Goal: Navigation & Orientation: Find specific page/section

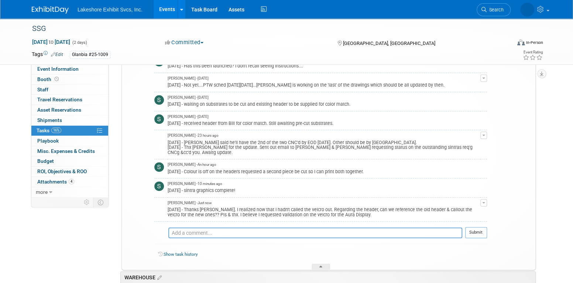
click at [168, 11] on link "Events" at bounding box center [167, 9] width 27 height 18
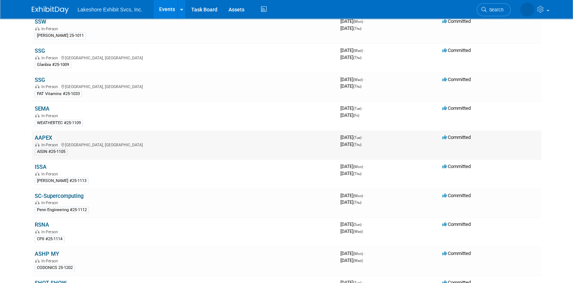
scroll to position [369, 0]
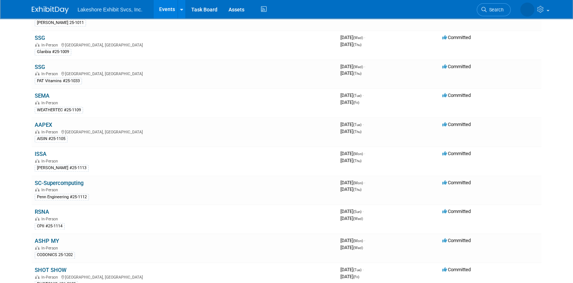
click at [52, 238] on link "ASHP MY" at bounding box center [47, 241] width 24 height 7
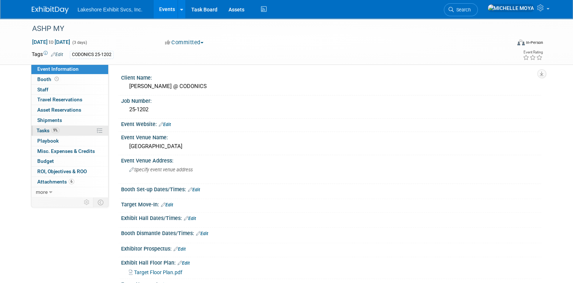
click at [66, 132] on link "9% Tasks 9%" at bounding box center [69, 131] width 77 height 10
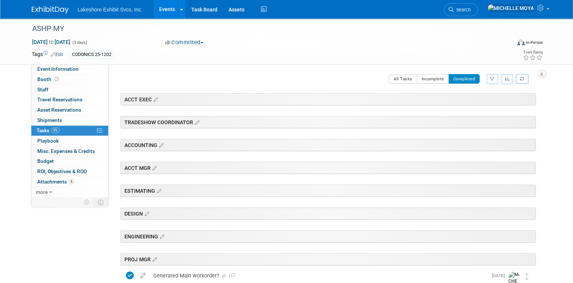
click at [493, 77] on icon "button" at bounding box center [492, 79] width 5 height 4
click at [481, 102] on select "-- Select Assignee -- All unassigned tasks Assigned to me Amanda Koss Dave Desa…" at bounding box center [461, 102] width 61 height 10
click at [83, 128] on link "9% Tasks 9%" at bounding box center [69, 131] width 77 height 10
click at [63, 119] on link "0 Shipments 0" at bounding box center [69, 121] width 77 height 10
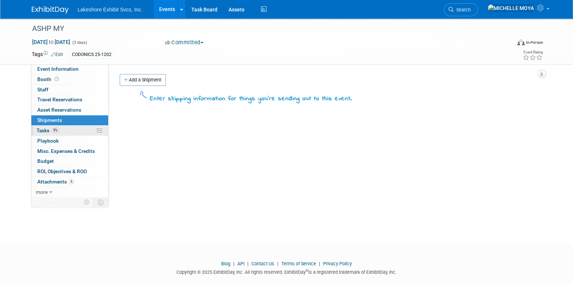
click at [62, 130] on link "9% Tasks 9%" at bounding box center [69, 131] width 77 height 10
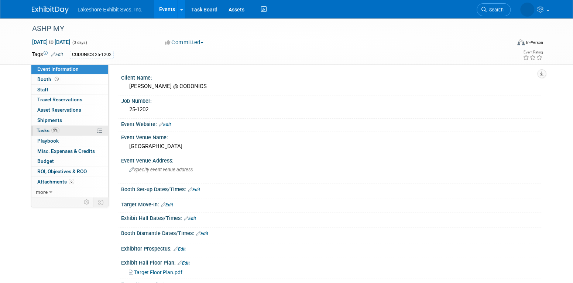
click at [71, 132] on link "9% Tasks 9%" at bounding box center [69, 131] width 77 height 10
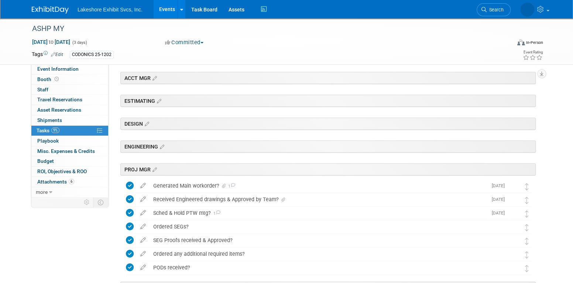
scroll to position [148, 0]
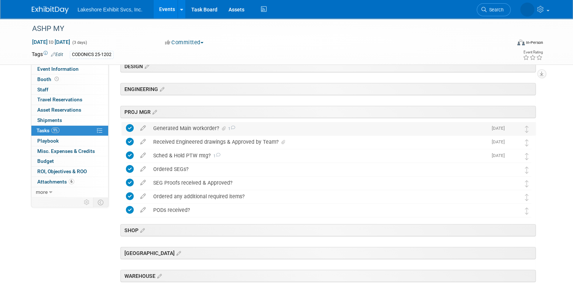
click at [172, 126] on div "Generated Main workorder? 1" at bounding box center [318, 128] width 338 height 13
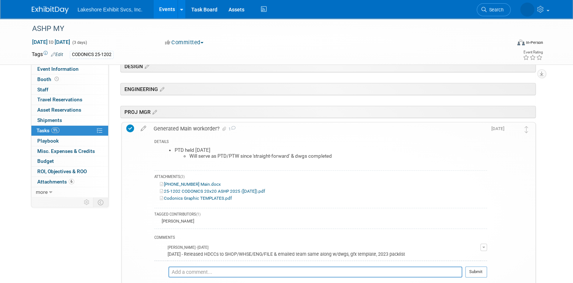
click at [172, 126] on div "Generated Main workorder? 1" at bounding box center [318, 129] width 337 height 13
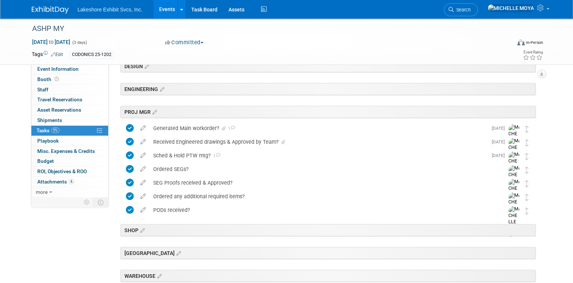
click at [38, 10] on img at bounding box center [50, 9] width 37 height 7
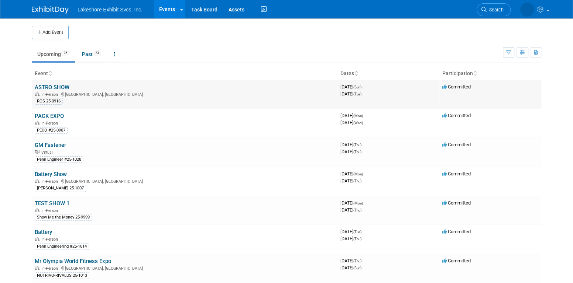
click at [53, 84] on link "ASTRO SHOW" at bounding box center [52, 87] width 35 height 7
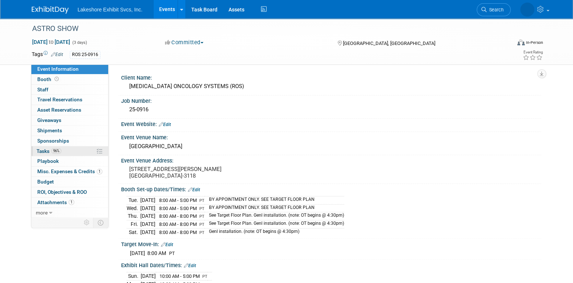
click at [72, 151] on link "96% Tasks 96%" at bounding box center [69, 151] width 77 height 10
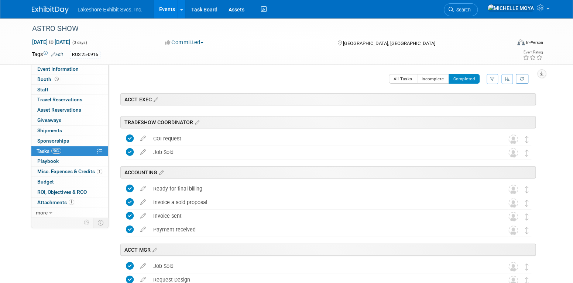
click at [162, 7] on link "Events" at bounding box center [167, 9] width 27 height 18
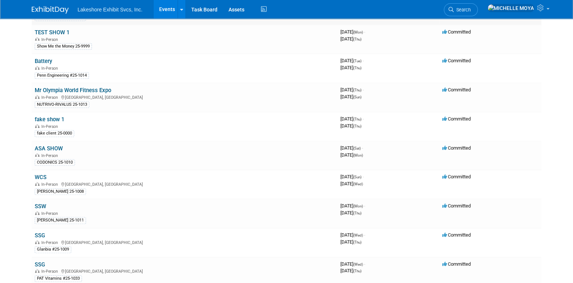
scroll to position [185, 0]
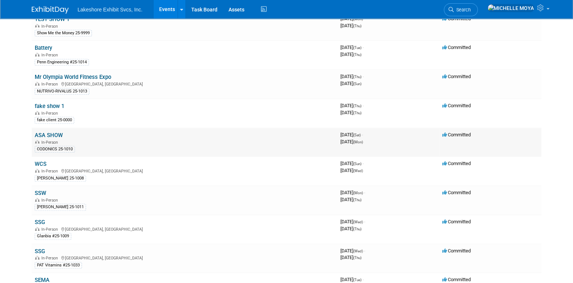
click at [54, 132] on link "ASA SHOW" at bounding box center [49, 135] width 28 height 7
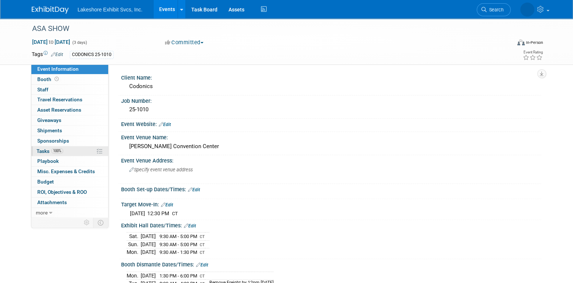
click at [71, 149] on link "100% Tasks 100%" at bounding box center [69, 151] width 77 height 10
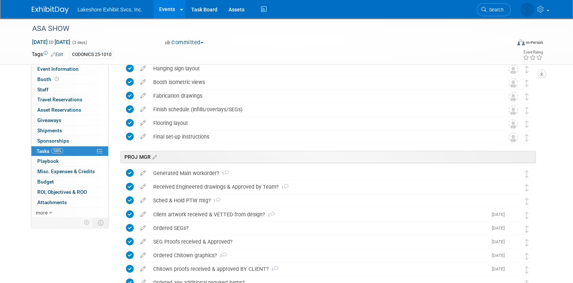
scroll to position [701, 0]
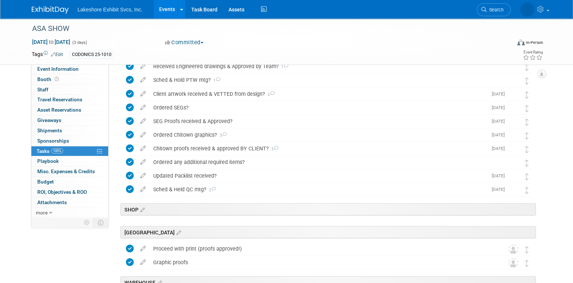
click at [173, 11] on link "Events" at bounding box center [167, 9] width 27 height 18
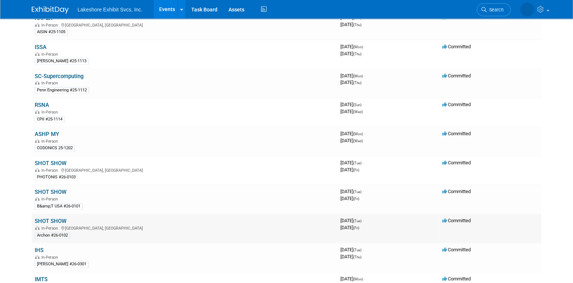
scroll to position [455, 0]
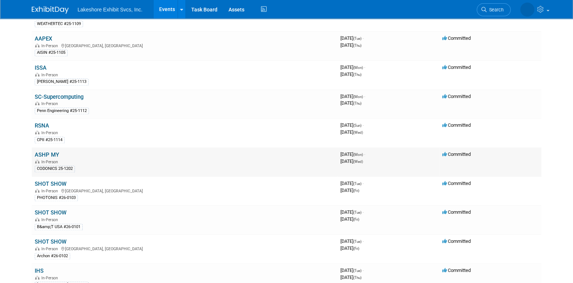
click at [55, 152] on link "ASHP MY" at bounding box center [47, 155] width 24 height 7
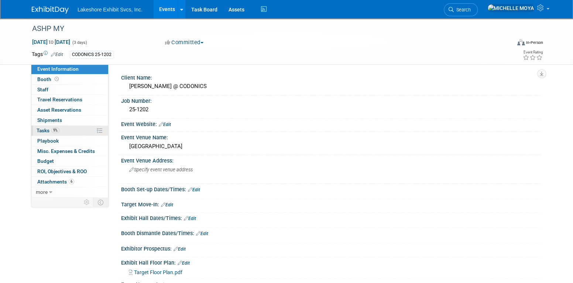
click at [62, 132] on link "9% Tasks 9%" at bounding box center [69, 131] width 77 height 10
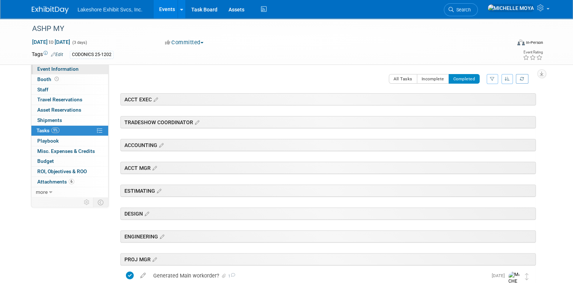
click at [69, 72] on link "Event Information" at bounding box center [69, 69] width 77 height 10
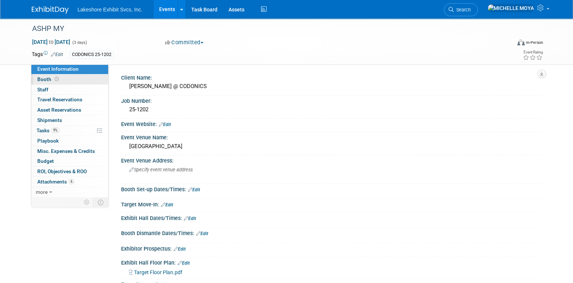
click at [72, 79] on link "Booth" at bounding box center [69, 80] width 77 height 10
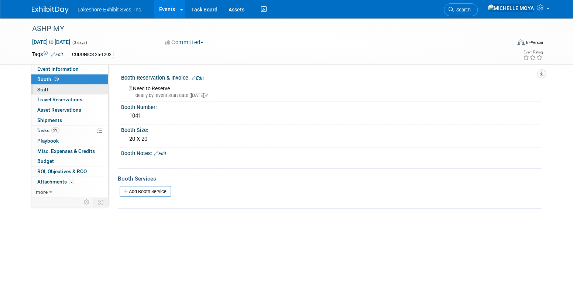
click at [73, 91] on link "0 Staff 0" at bounding box center [69, 90] width 77 height 10
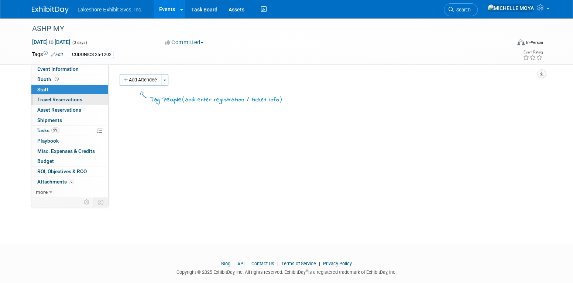
click at [76, 99] on span "Travel Reservations 0" at bounding box center [59, 100] width 45 height 6
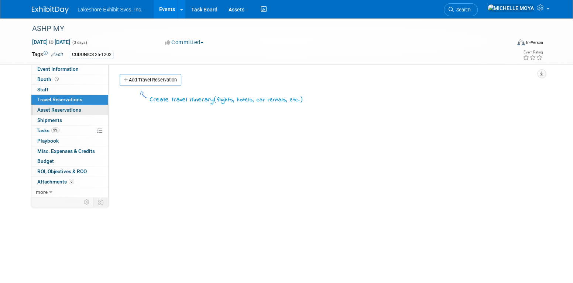
click at [78, 111] on span "Asset Reservations 0" at bounding box center [59, 110] width 44 height 6
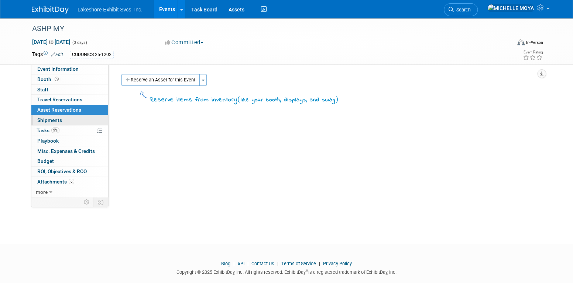
click at [76, 116] on link "0 Shipments 0" at bounding box center [69, 121] width 77 height 10
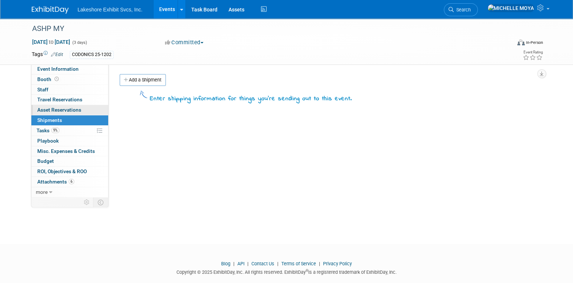
click at [79, 107] on span "Asset Reservations 0" at bounding box center [59, 110] width 44 height 6
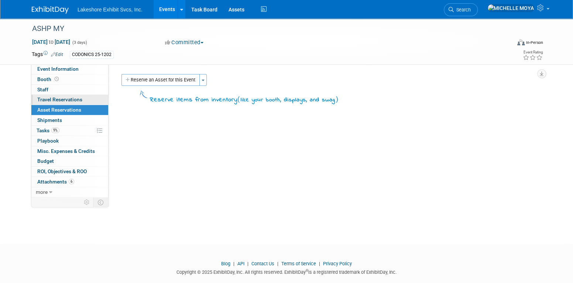
click at [80, 99] on span "Travel Reservations 0" at bounding box center [59, 100] width 45 height 6
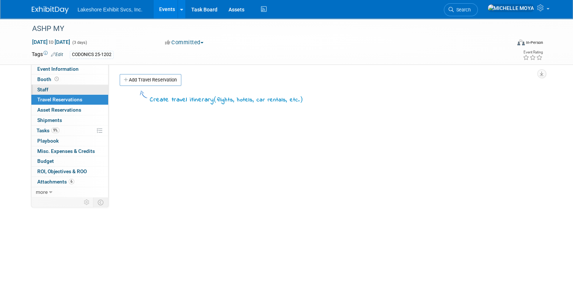
click at [80, 91] on link "0 Staff 0" at bounding box center [69, 90] width 77 height 10
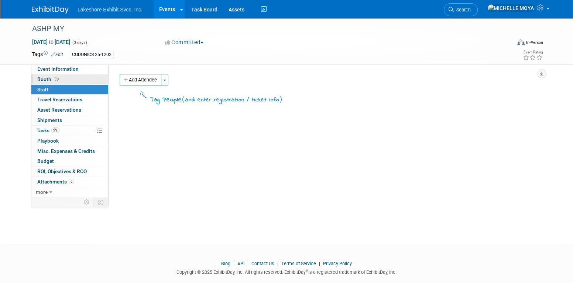
click at [81, 78] on link "Booth" at bounding box center [69, 80] width 77 height 10
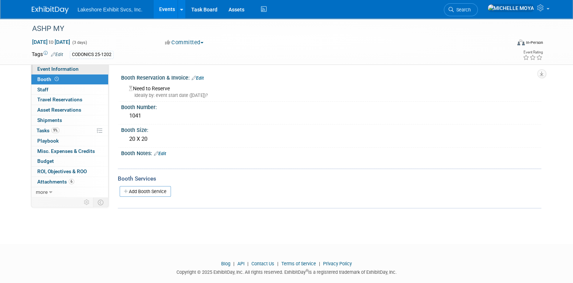
click at [80, 71] on link "Event Information" at bounding box center [69, 69] width 77 height 10
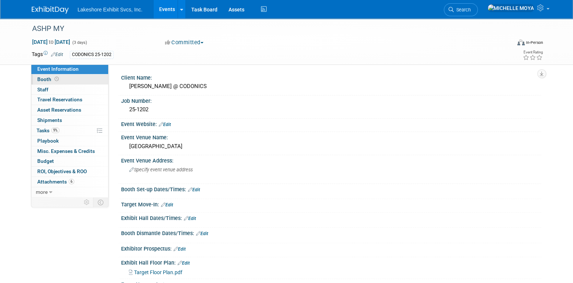
click at [82, 82] on link "Booth" at bounding box center [69, 80] width 77 height 10
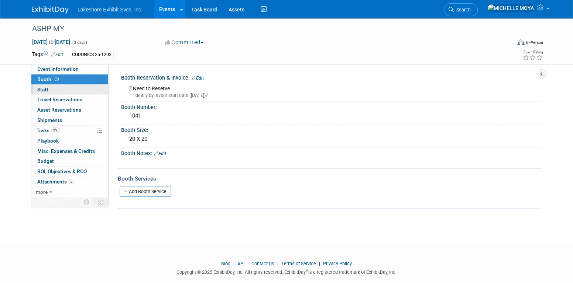
click at [82, 88] on link "0 Staff 0" at bounding box center [69, 90] width 77 height 10
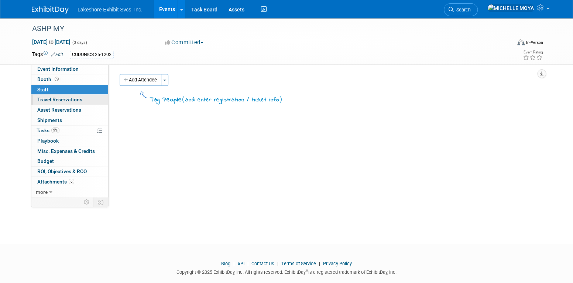
click at [82, 98] on link "0 Travel Reservations 0" at bounding box center [69, 100] width 77 height 10
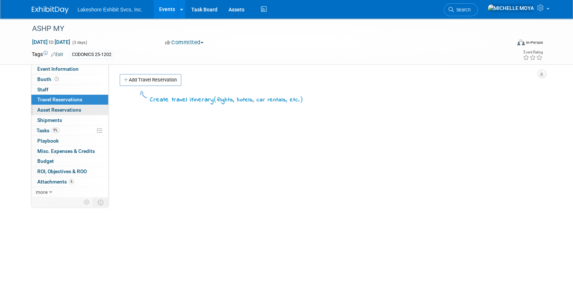
click at [80, 110] on span "Asset Reservations 0" at bounding box center [59, 110] width 44 height 6
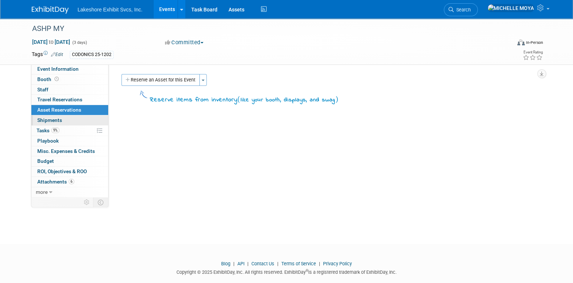
click at [76, 118] on link "0 Shipments 0" at bounding box center [69, 121] width 77 height 10
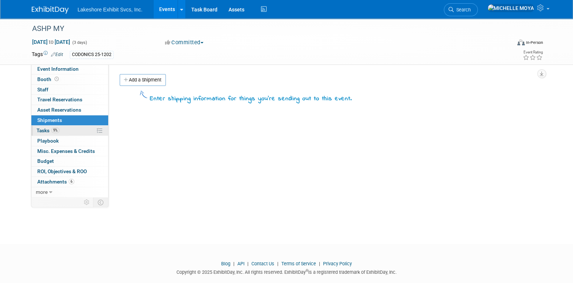
click at [79, 131] on link "9% Tasks 9%" at bounding box center [69, 131] width 77 height 10
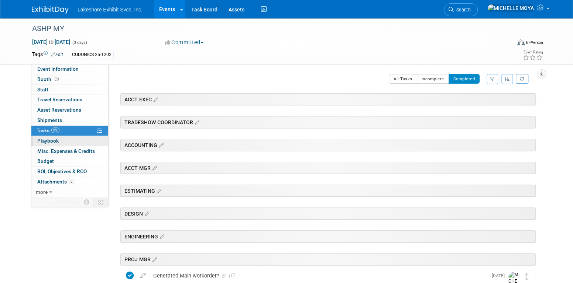
click at [79, 140] on link "0 Playbook 0" at bounding box center [69, 141] width 77 height 10
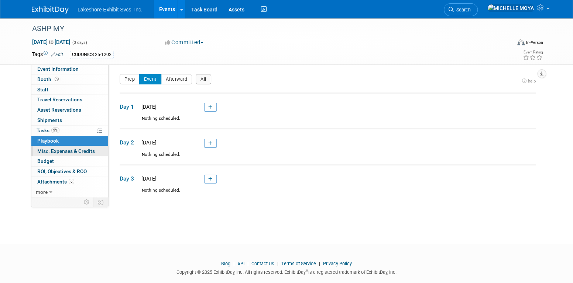
click at [82, 148] on span "Misc. Expenses & Credits 0" at bounding box center [66, 151] width 58 height 6
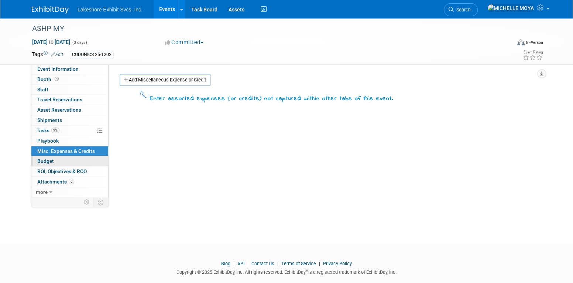
click at [80, 159] on link "Budget" at bounding box center [69, 161] width 77 height 10
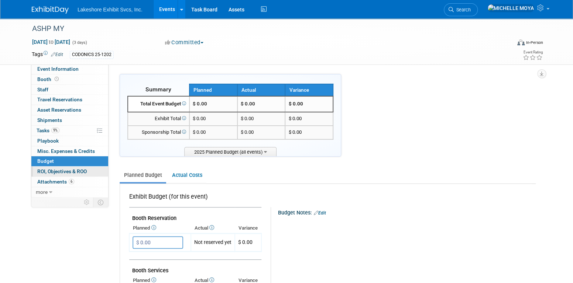
click at [84, 169] on span "ROI, Objectives & ROO 0" at bounding box center [61, 172] width 49 height 6
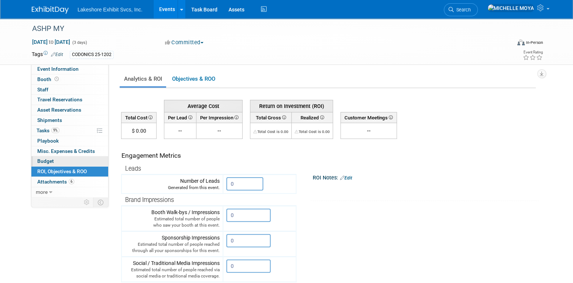
click at [85, 158] on link "Budget" at bounding box center [69, 161] width 77 height 10
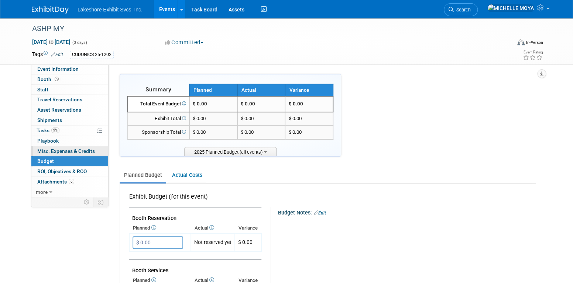
click at [87, 151] on span "Misc. Expenses & Credits 0" at bounding box center [66, 151] width 58 height 6
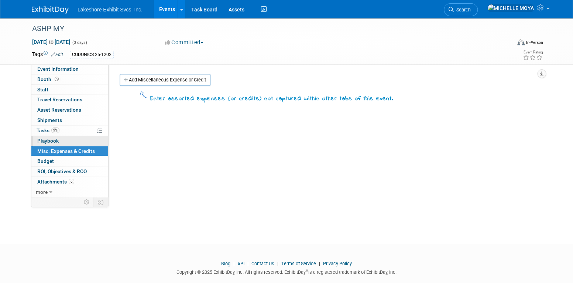
click at [86, 138] on link "0 Playbook 0" at bounding box center [69, 141] width 77 height 10
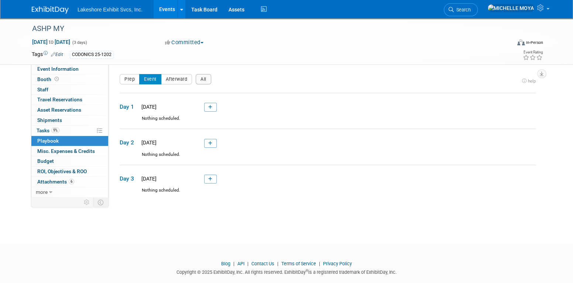
click at [163, 9] on link "Events" at bounding box center [167, 9] width 27 height 18
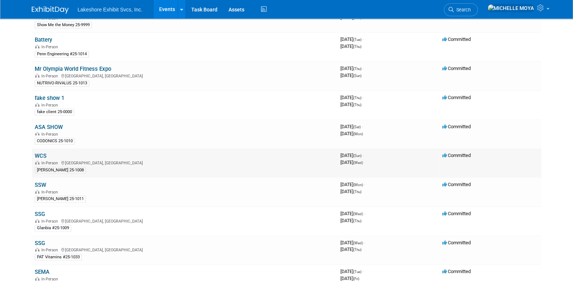
scroll to position [185, 0]
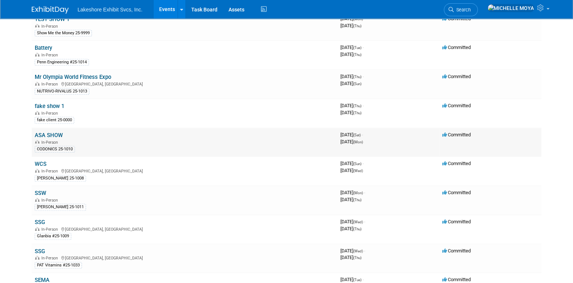
click at [56, 132] on link "ASA SHOW" at bounding box center [49, 135] width 28 height 7
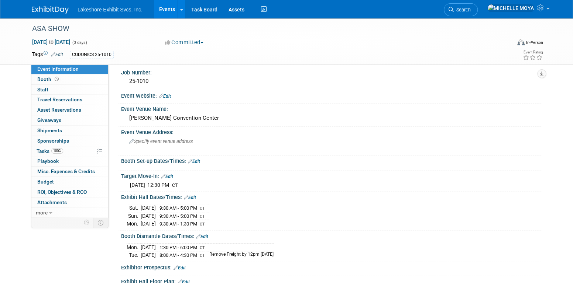
scroll to position [133, 0]
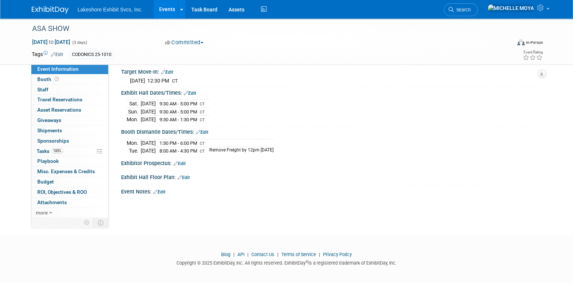
click at [170, 10] on link "Events" at bounding box center [167, 9] width 27 height 18
